Goal: Information Seeking & Learning: Learn about a topic

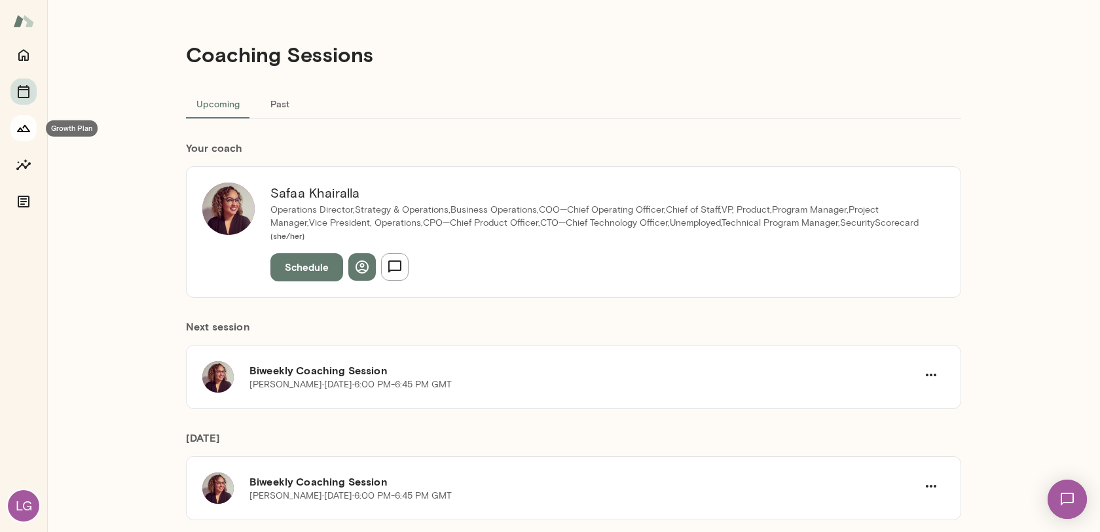
click at [26, 136] on icon "Growth Plan" at bounding box center [24, 128] width 16 height 16
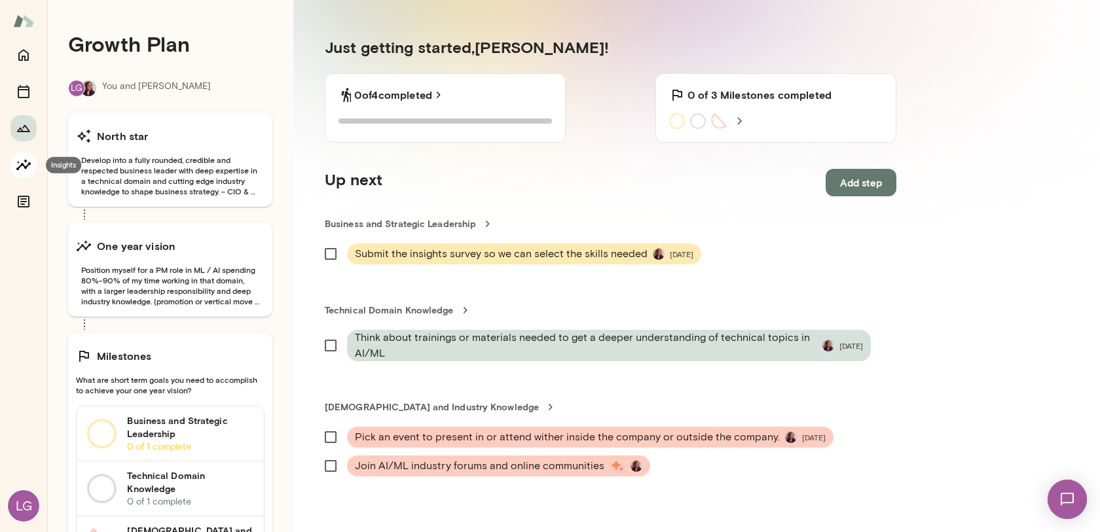
click at [31, 170] on button "Insights" at bounding box center [23, 165] width 26 height 26
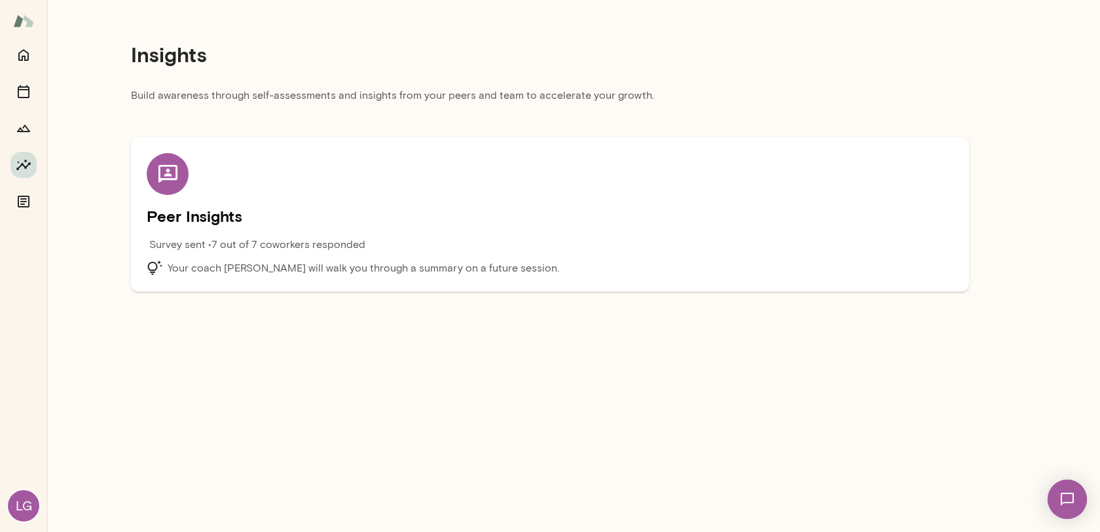
click at [318, 217] on h5 "Peer Insights" at bounding box center [550, 216] width 807 height 21
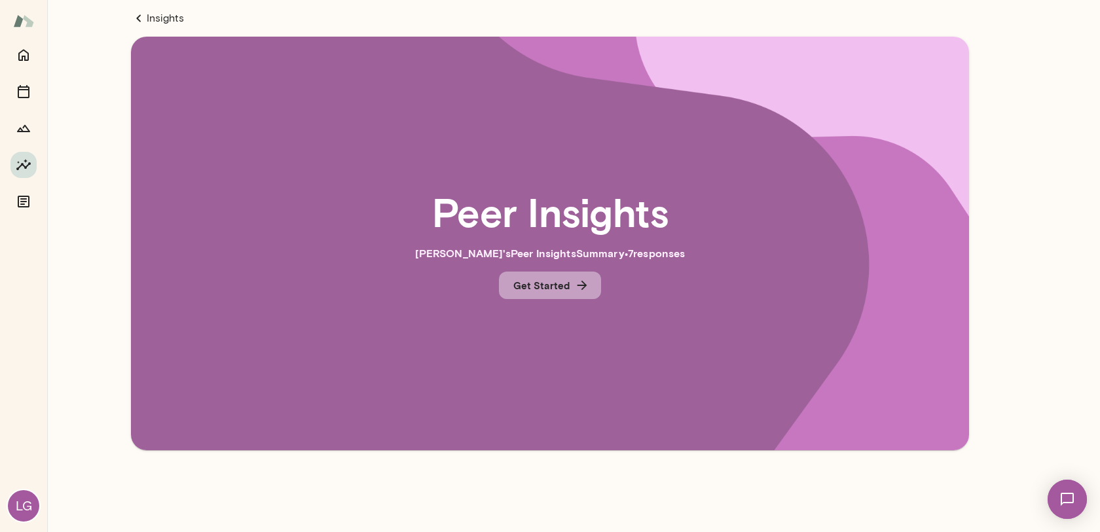
click at [559, 276] on button "Get Started" at bounding box center [550, 286] width 102 height 28
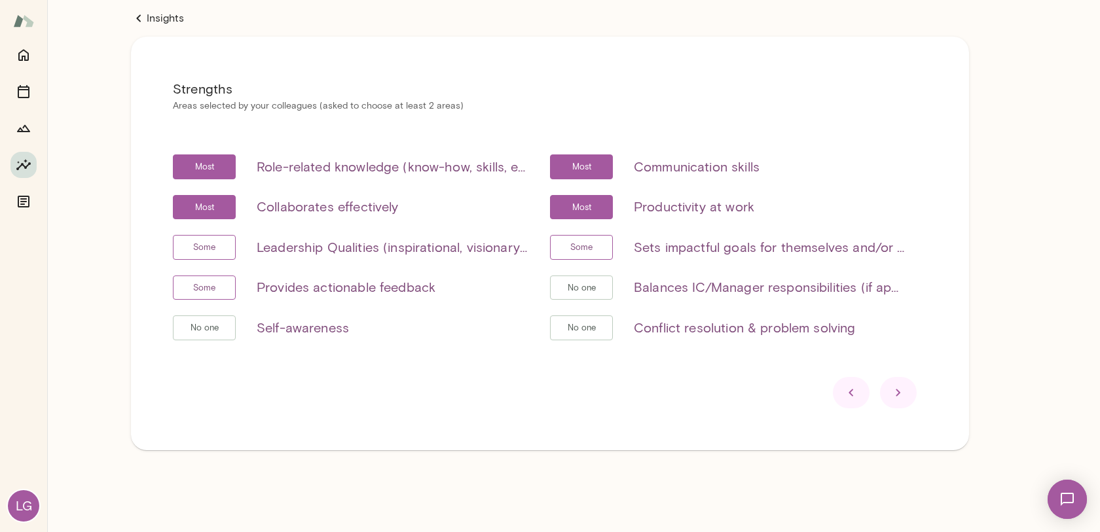
click at [904, 394] on icon at bounding box center [899, 393] width 16 height 16
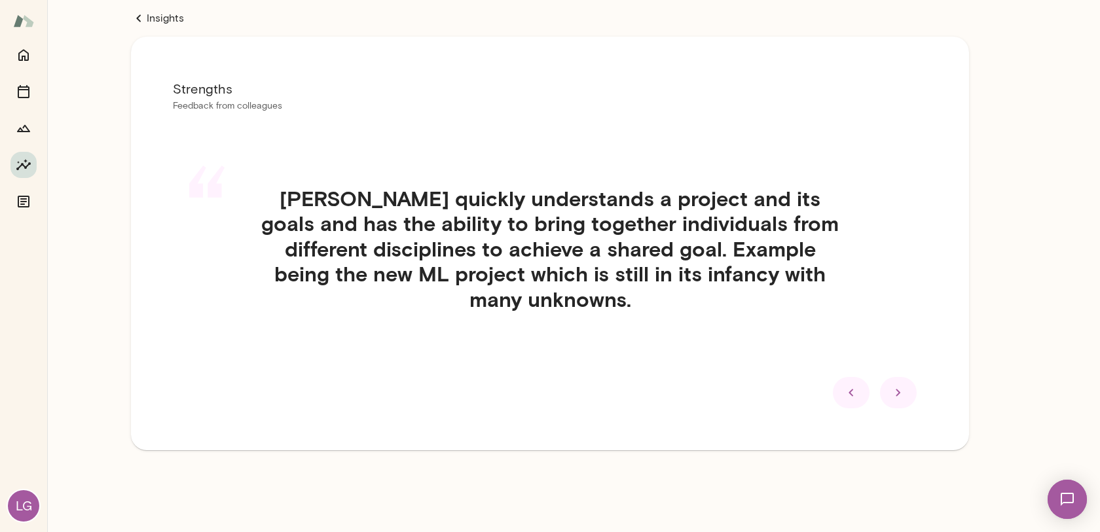
click at [904, 394] on icon at bounding box center [899, 393] width 16 height 16
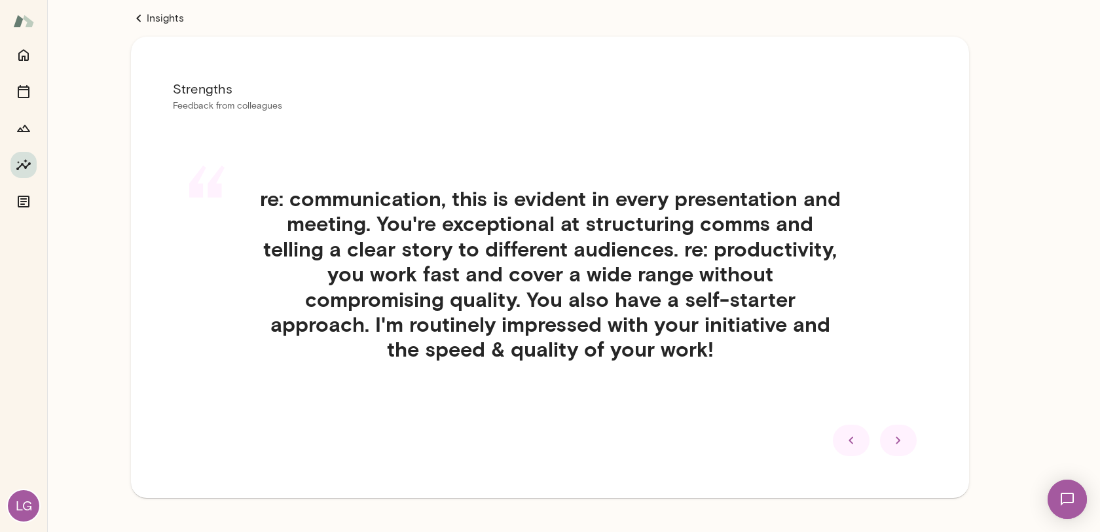
click at [904, 394] on div "“ re: communication, this is evident in every presentation and meeting. You're …" at bounding box center [550, 290] width 754 height 270
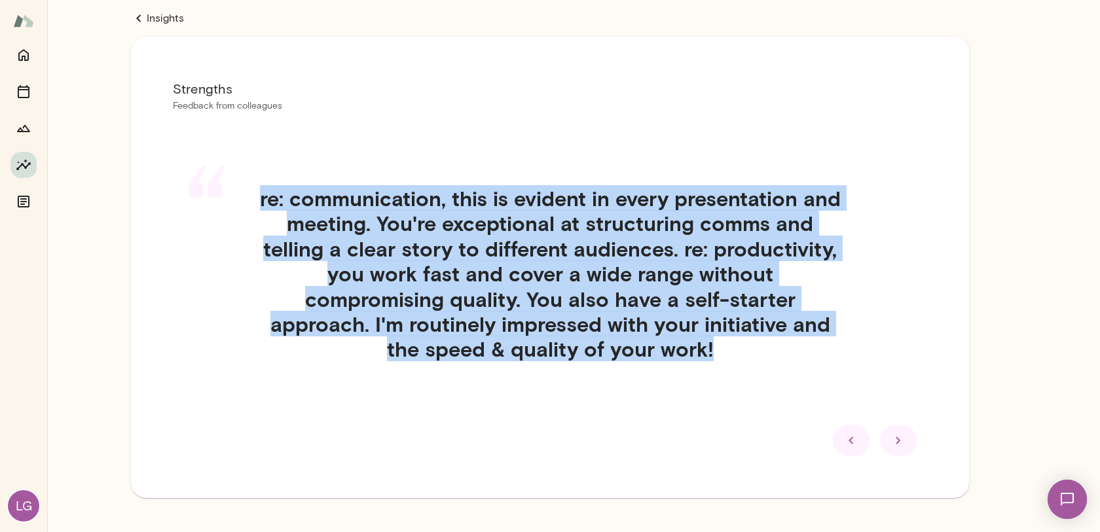
click at [904, 394] on div "“ re: communication, this is evident in every presentation and meeting. You're …" at bounding box center [550, 290] width 754 height 270
click at [908, 443] on div at bounding box center [898, 440] width 37 height 31
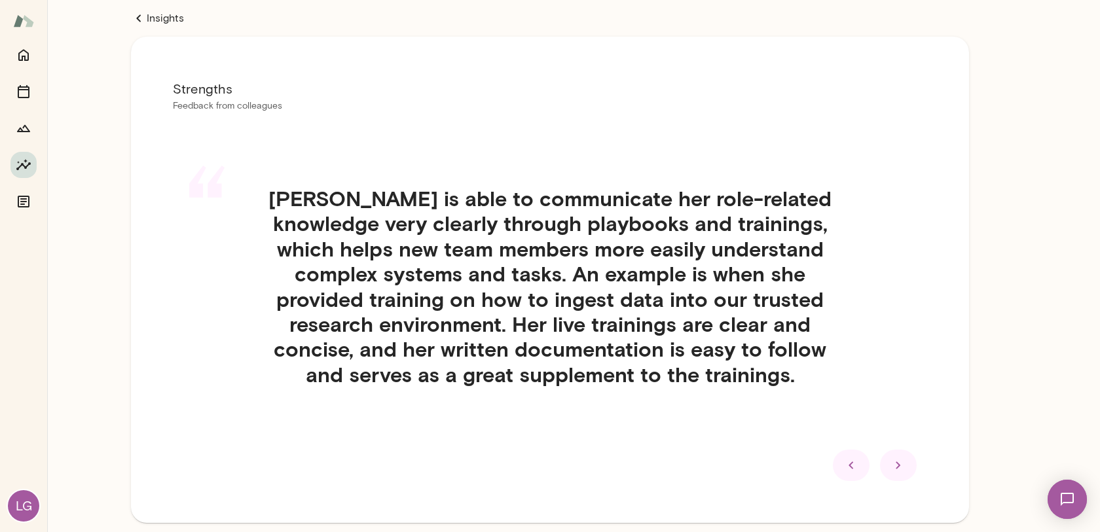
click at [902, 466] on icon at bounding box center [899, 466] width 16 height 16
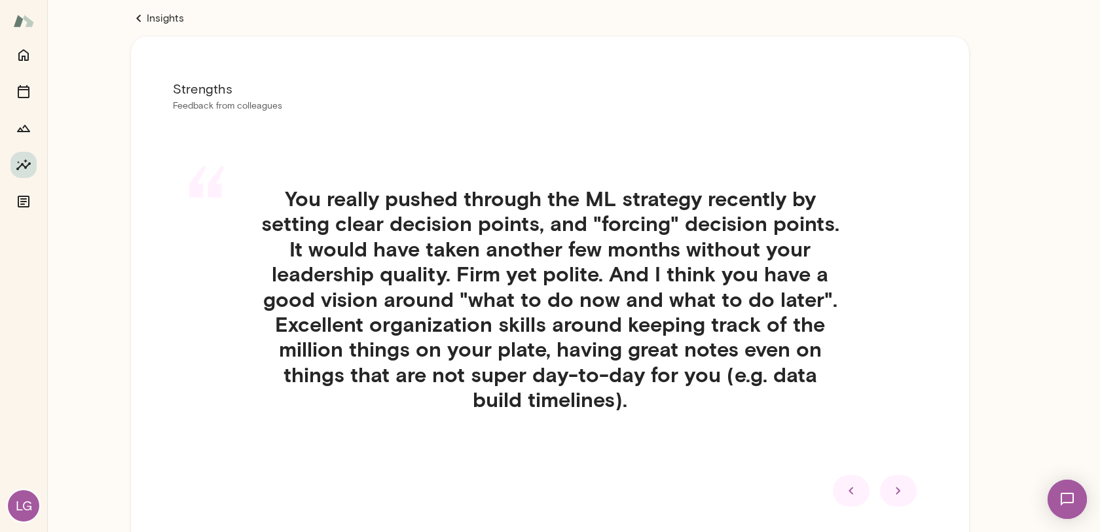
click at [897, 493] on icon at bounding box center [898, 490] width 5 height 7
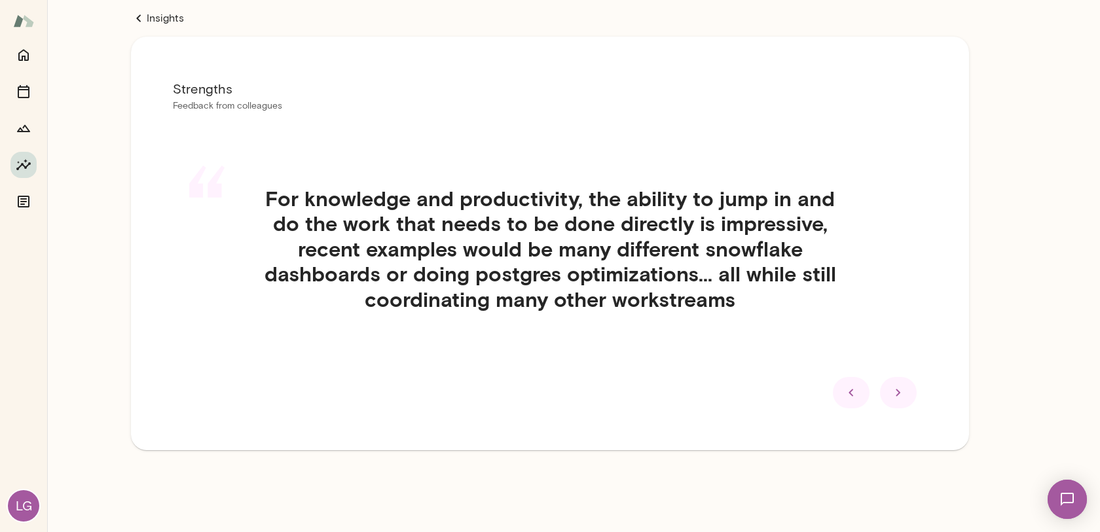
click at [897, 396] on icon at bounding box center [899, 393] width 16 height 16
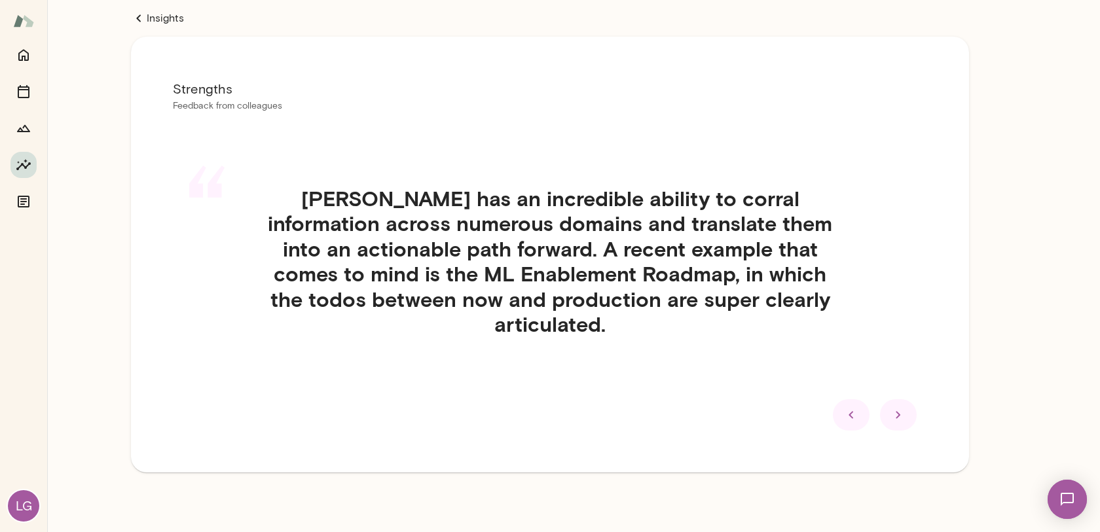
click at [900, 407] on icon at bounding box center [899, 415] width 16 height 16
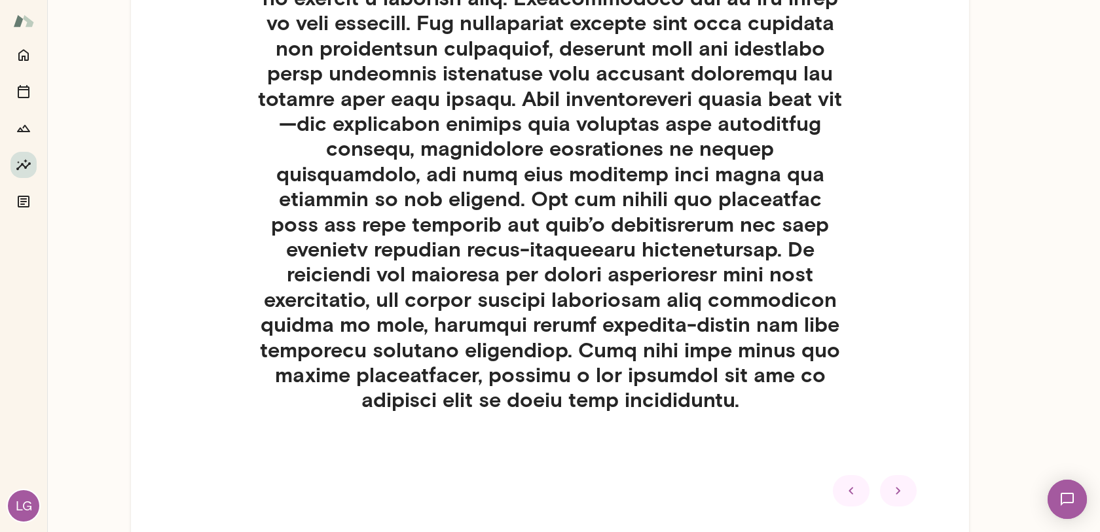
scroll to position [732, 0]
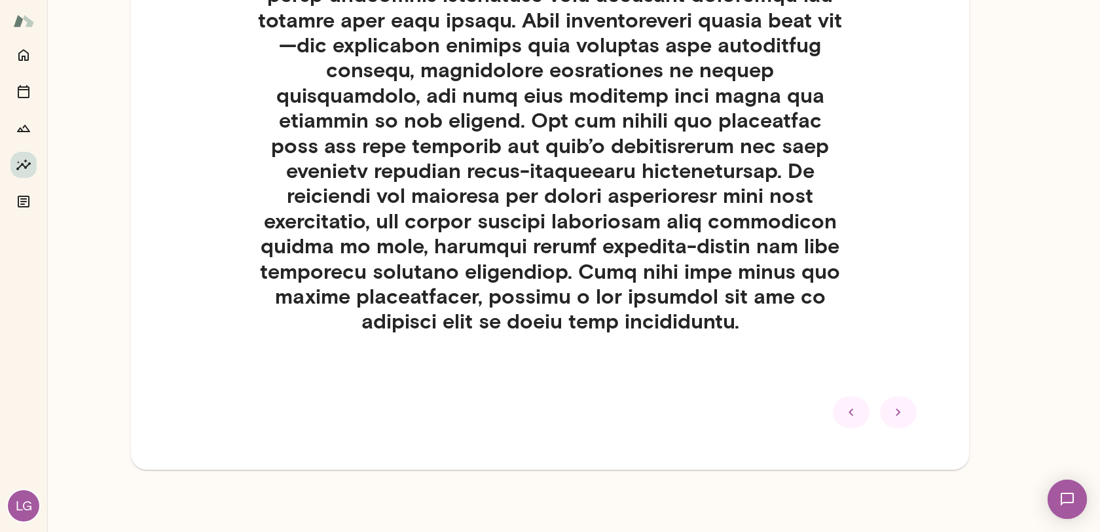
click at [897, 418] on icon at bounding box center [899, 413] width 16 height 16
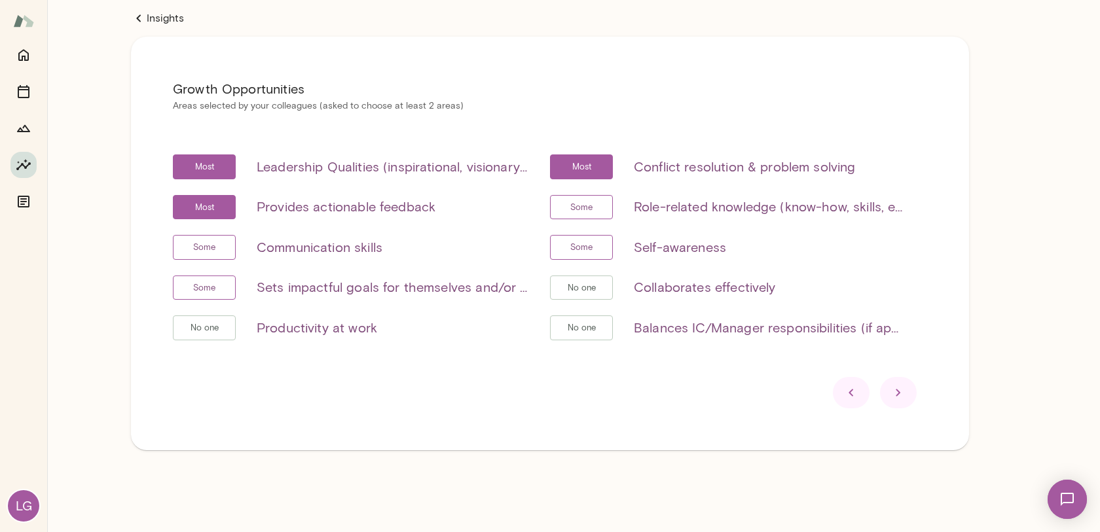
scroll to position [0, 0]
click at [898, 395] on icon at bounding box center [898, 392] width 5 height 7
